Goal: Complete application form

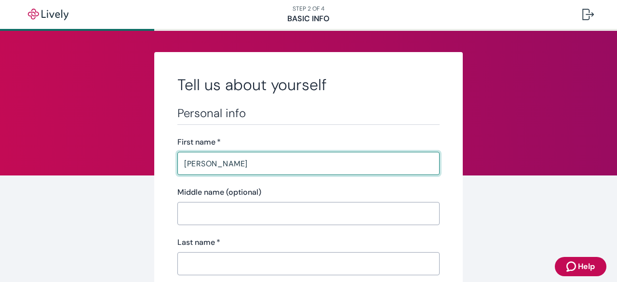
type input "[PERSON_NAME]"
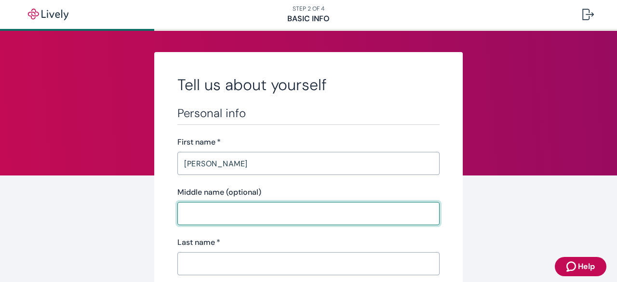
click at [228, 210] on input "Middle name (optional)" at bounding box center [308, 213] width 262 height 19
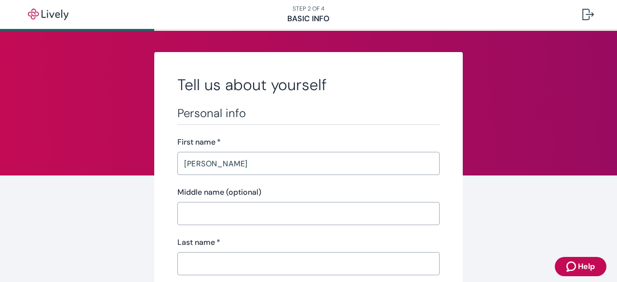
click at [228, 216] on input "Middle name (optional)" at bounding box center [308, 213] width 262 height 19
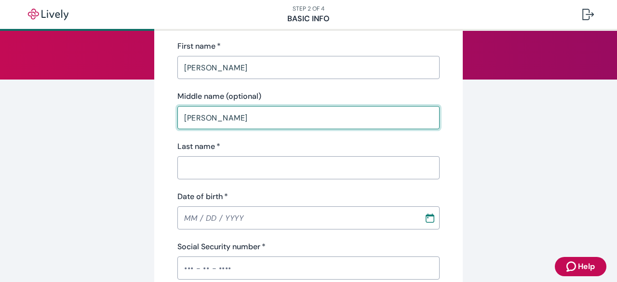
scroll to position [96, 0]
type input "[PERSON_NAME]"
click at [244, 163] on input "Last name   *" at bounding box center [308, 167] width 262 height 19
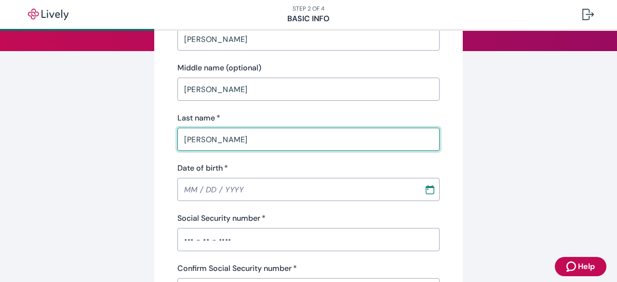
scroll to position [145, 0]
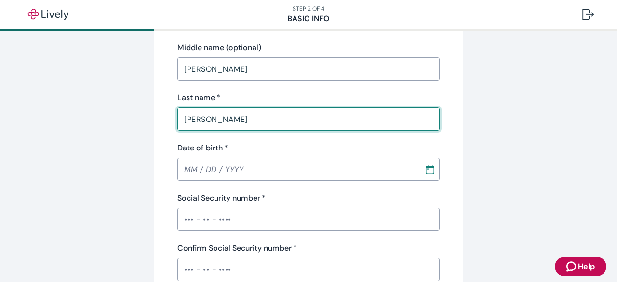
type input "[PERSON_NAME]"
click at [242, 169] on input "MM / DD / YYYY" at bounding box center [297, 169] width 240 height 19
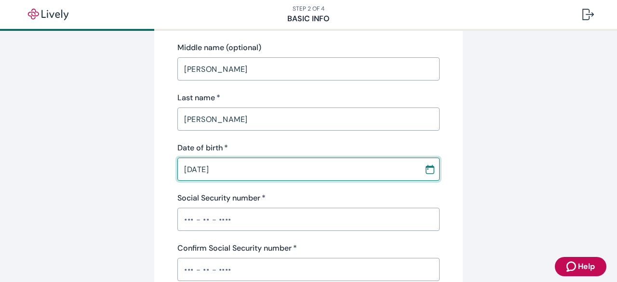
type input "[DATE]"
click at [228, 225] on input "Social Security number   *" at bounding box center [308, 219] width 262 height 19
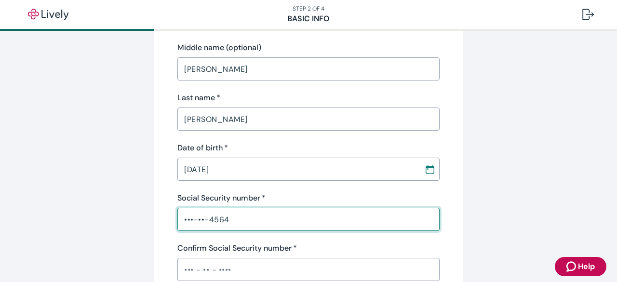
scroll to position [193, 0]
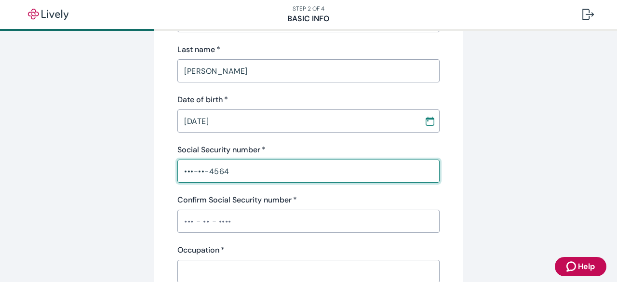
type input "•••-••-4564"
click at [237, 221] on input "Confirm Social Security number   *" at bounding box center [308, 221] width 262 height 19
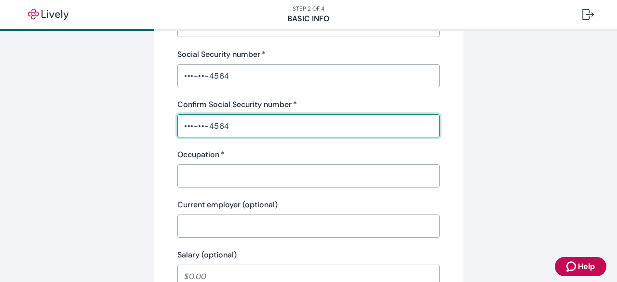
scroll to position [289, 0]
type input "•••-••-4564"
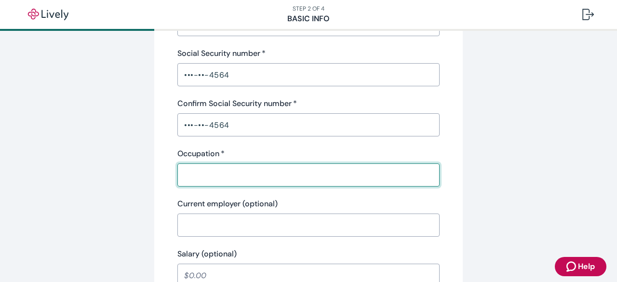
click at [214, 174] on input "Occupation   *" at bounding box center [308, 174] width 262 height 19
type input "paraeducator"
click at [227, 225] on input "Current employer (optional)" at bounding box center [308, 224] width 262 height 19
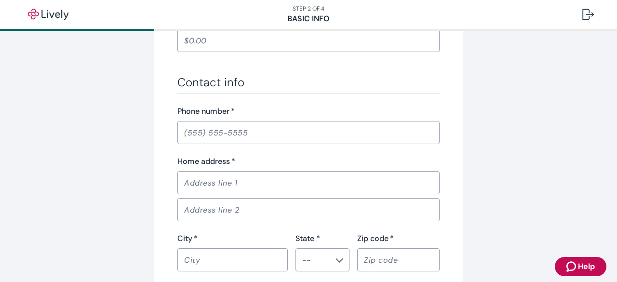
scroll to position [530, 0]
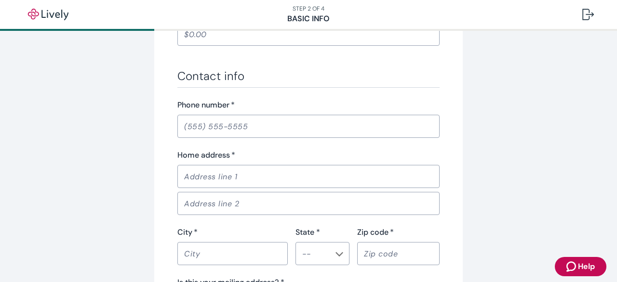
type input "[PERSON_NAME][GEOGRAPHIC_DATA]"
click at [255, 127] on input "Phone number   *" at bounding box center [308, 126] width 262 height 19
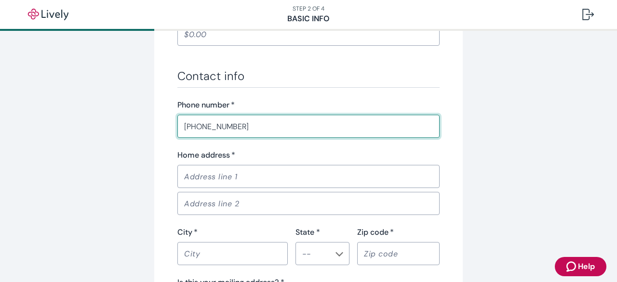
type input "[PHONE_NUMBER]"
click at [268, 176] on input "Home address   *" at bounding box center [308, 176] width 262 height 19
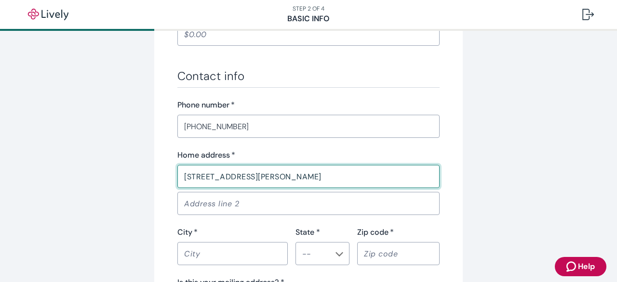
type input "[STREET_ADDRESS][PERSON_NAME]"
click at [261, 248] on input "City   *" at bounding box center [232, 253] width 110 height 19
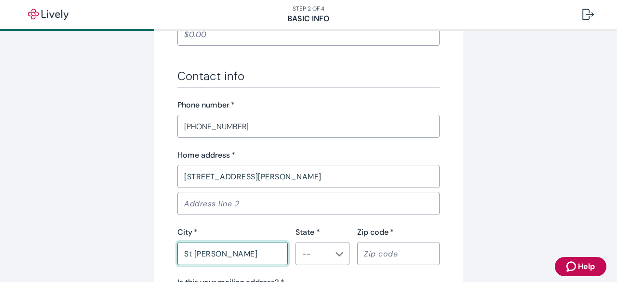
click at [335, 253] on icon "Chevron icon" at bounding box center [339, 254] width 8 height 8
type input "St [PERSON_NAME]"
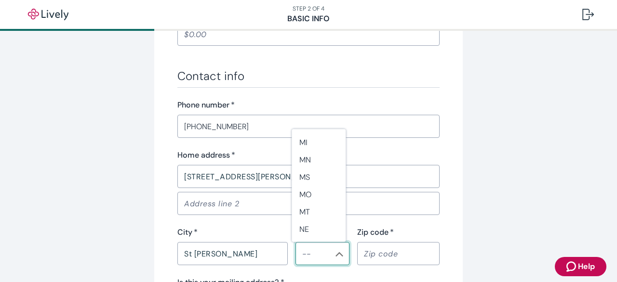
scroll to position [462, 0]
click at [316, 182] on li "MO" at bounding box center [319, 182] width 54 height 17
type input "MO"
click at [383, 256] on input "Zip code   *" at bounding box center [398, 253] width 82 height 19
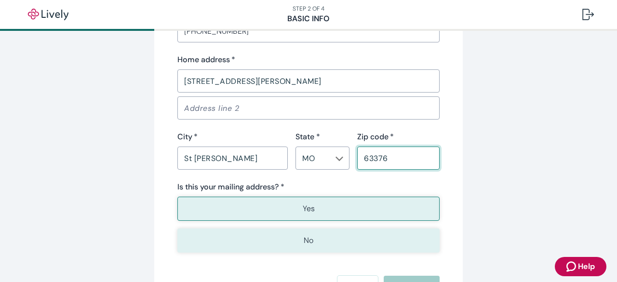
scroll to position [627, 0]
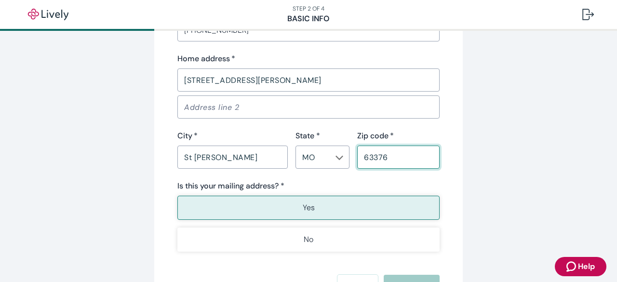
type input "63376"
click at [327, 210] on button "Yes" at bounding box center [308, 208] width 262 height 24
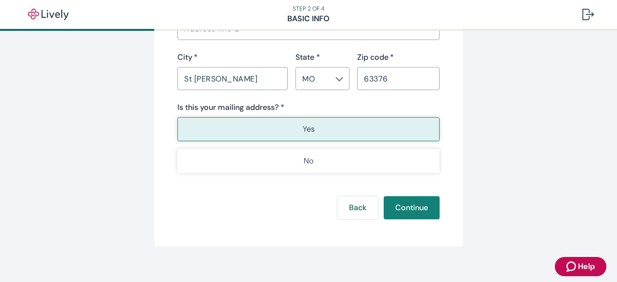
scroll to position [714, 0]
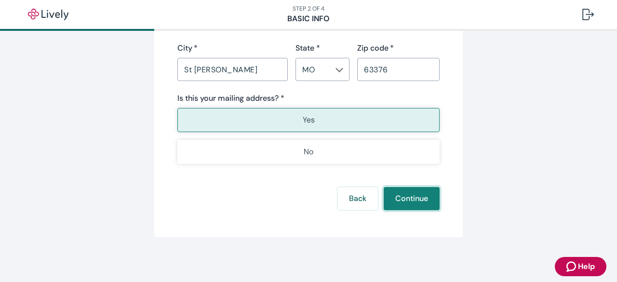
click at [413, 191] on button "Continue" at bounding box center [412, 198] width 56 height 23
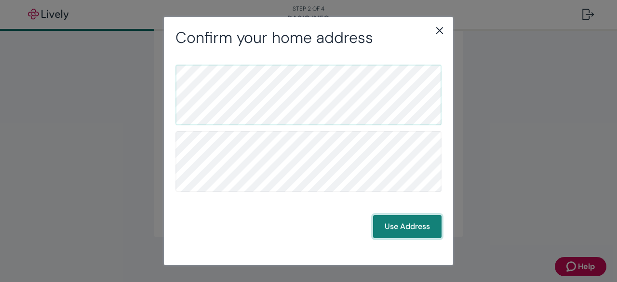
click at [391, 228] on button "Use Address" at bounding box center [407, 226] width 68 height 23
click at [392, 227] on button "Use Address" at bounding box center [407, 226] width 68 height 23
click at [401, 226] on button "Use Address" at bounding box center [407, 226] width 68 height 23
click at [407, 232] on button "Use Address" at bounding box center [407, 226] width 68 height 23
click at [402, 225] on button "Use Address" at bounding box center [407, 226] width 68 height 23
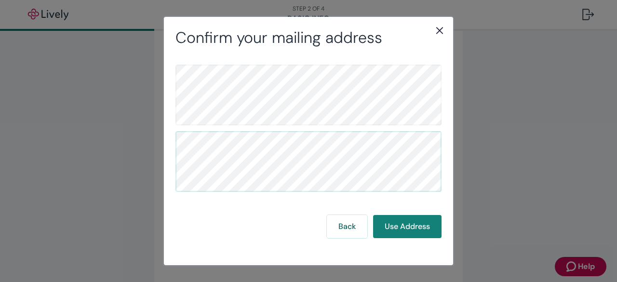
click at [439, 29] on icon "close" at bounding box center [440, 31] width 12 height 12
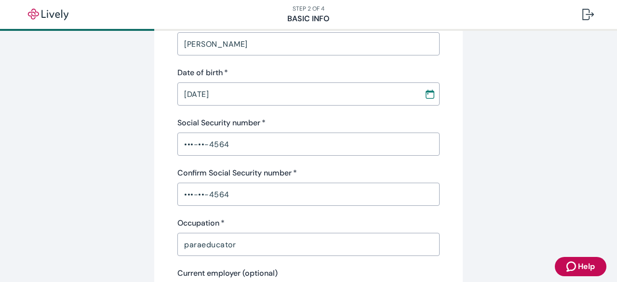
scroll to position [337, 0]
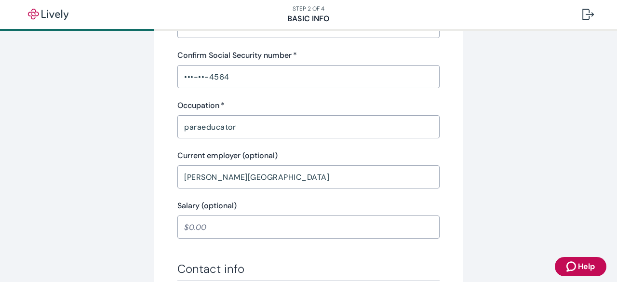
drag, startPoint x: 386, startPoint y: 107, endPoint x: 532, endPoint y: 54, distance: 155.4
click at [532, 54] on div "Tell us about yourself Personal info First name   * [PERSON_NAME] ​ Middle name…" at bounding box center [308, 188] width 463 height 946
click at [533, 88] on div "Tell us about yourself Personal info First name   * [PERSON_NAME] ​ Middle name…" at bounding box center [308, 188] width 463 height 946
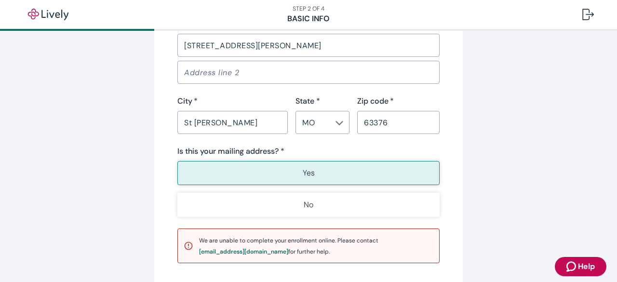
scroll to position [761, 0]
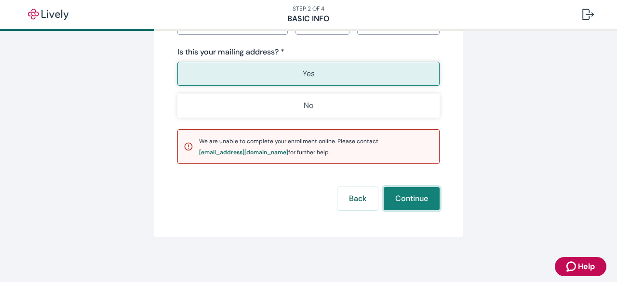
click at [403, 200] on button "Continue" at bounding box center [412, 198] width 56 height 23
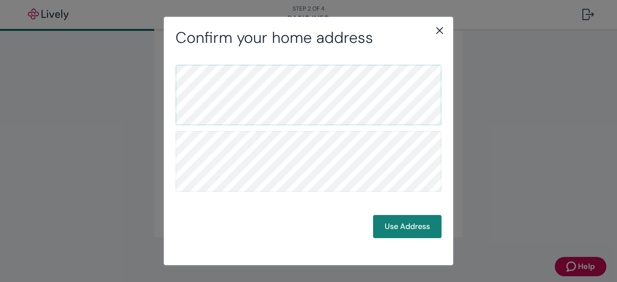
click at [442, 31] on icon "close" at bounding box center [440, 31] width 12 height 12
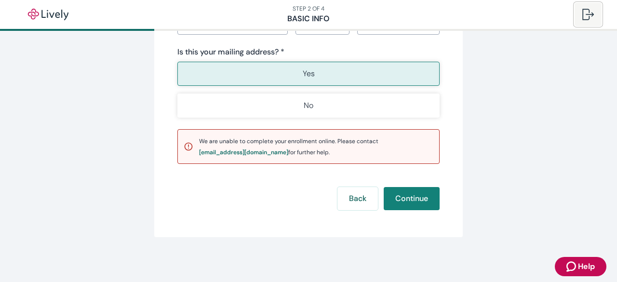
click at [589, 16] on div at bounding box center [588, 15] width 12 height 12
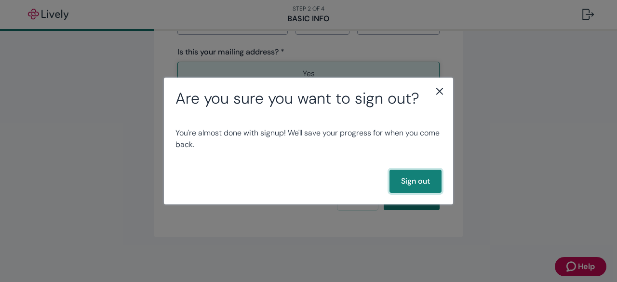
click at [391, 180] on button "Sign out" at bounding box center [415, 181] width 52 height 23
